Goal: Find specific page/section: Find specific page/section

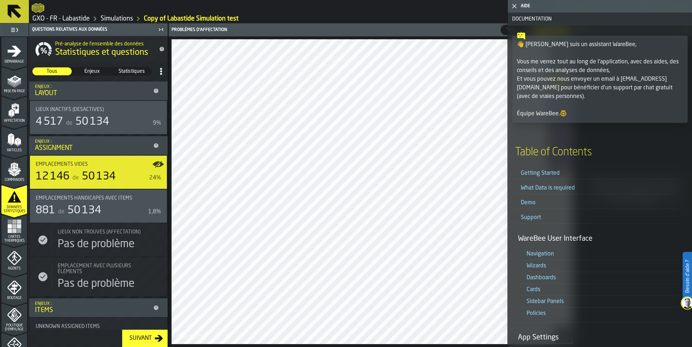
click at [513, 4] on icon "button-toggle-Fermez-moi" at bounding box center [514, 6] width 9 height 9
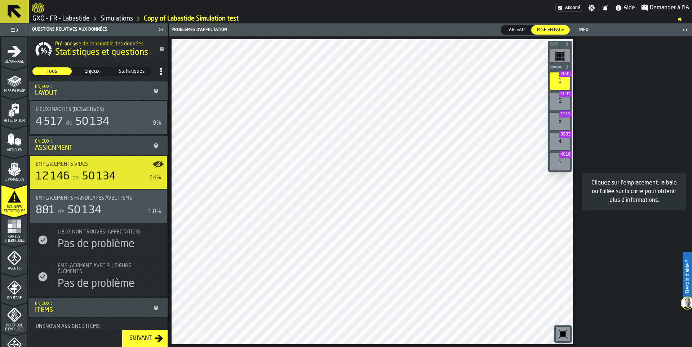
click at [56, 17] on link "GXO - FR - Labastide" at bounding box center [60, 19] width 57 height 8
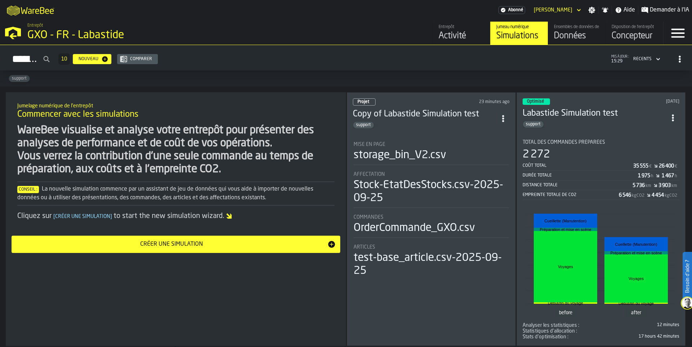
click at [590, 37] on div "Données" at bounding box center [577, 36] width 46 height 12
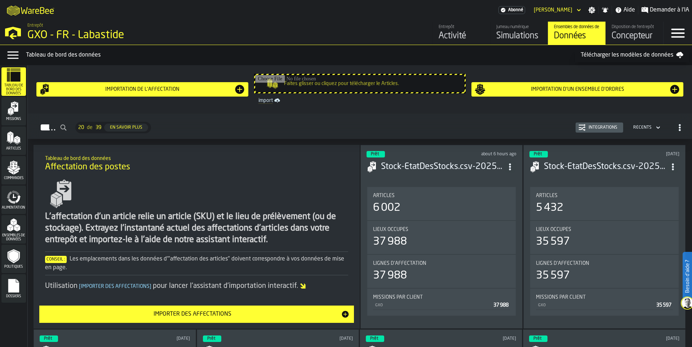
click at [11, 176] on div "Commandes" at bounding box center [13, 170] width 25 height 20
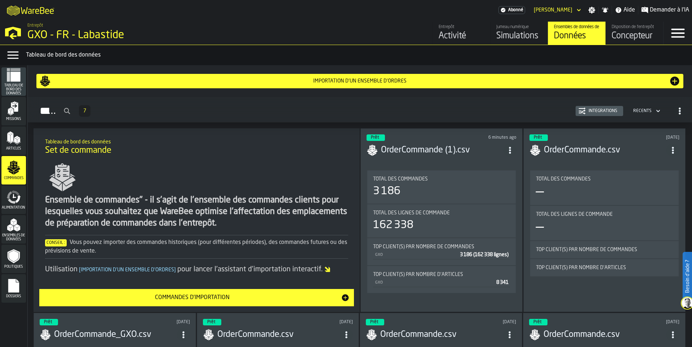
click at [514, 147] on icon "ItemListCard-DashboardItemContainer" at bounding box center [509, 150] width 7 height 7
click at [490, 166] on div "Ouvrir" at bounding box center [493, 164] width 37 height 9
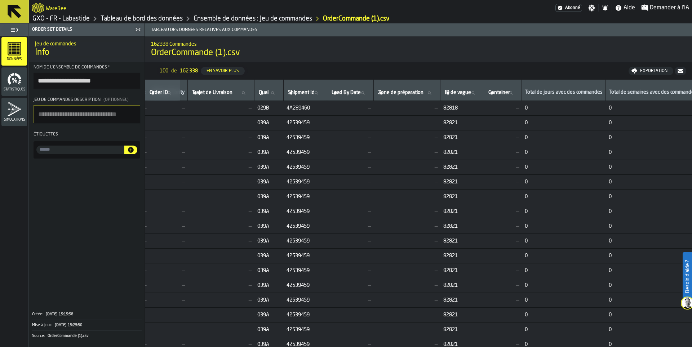
scroll to position [0, 1175]
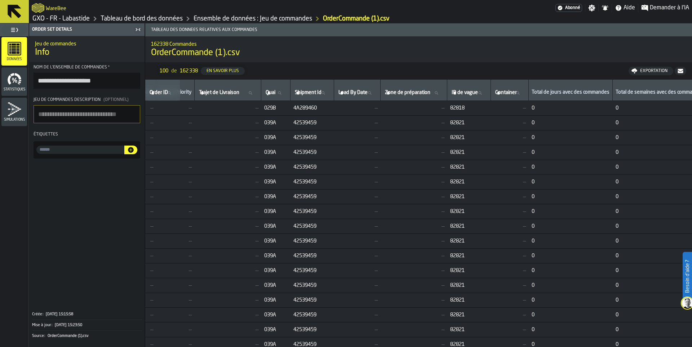
click at [22, 82] on div "Statistiques" at bounding box center [14, 82] width 26 height 20
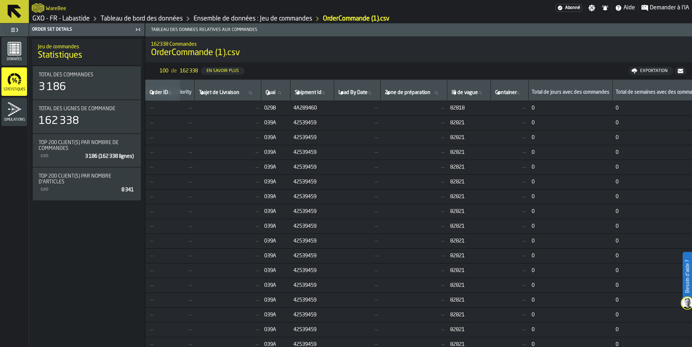
click at [19, 60] on span "Données" at bounding box center [14, 59] width 26 height 4
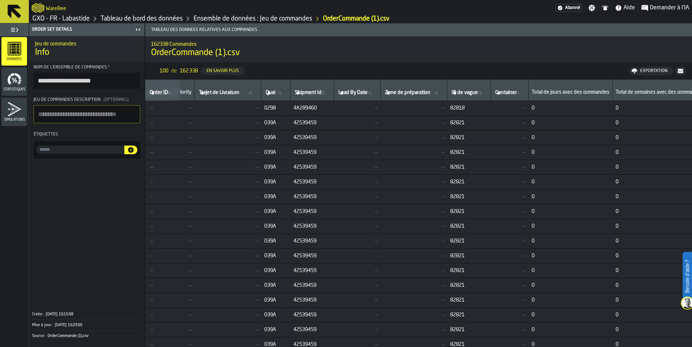
click at [280, 19] on link "Ensemble de données : Jeu de commandes" at bounding box center [253, 19] width 119 height 8
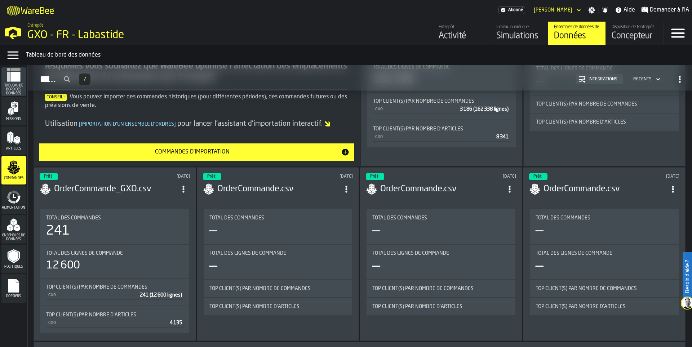
scroll to position [86, 0]
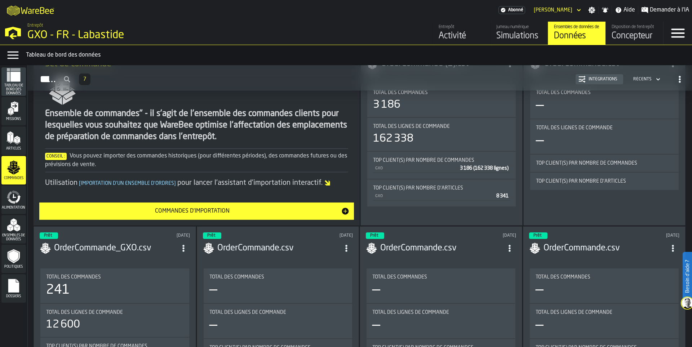
click at [9, 140] on polygon "menu Articles" at bounding box center [8, 137] width 3 height 9
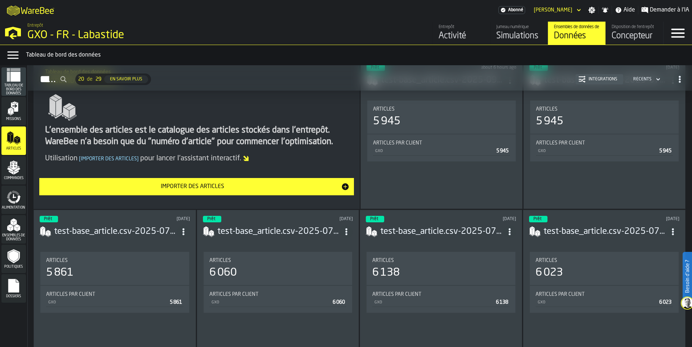
click at [12, 110] on polygon "menu Missions" at bounding box center [11, 108] width 4 height 3
